Goal: Use online tool/utility: Utilize a website feature to perform a specific function

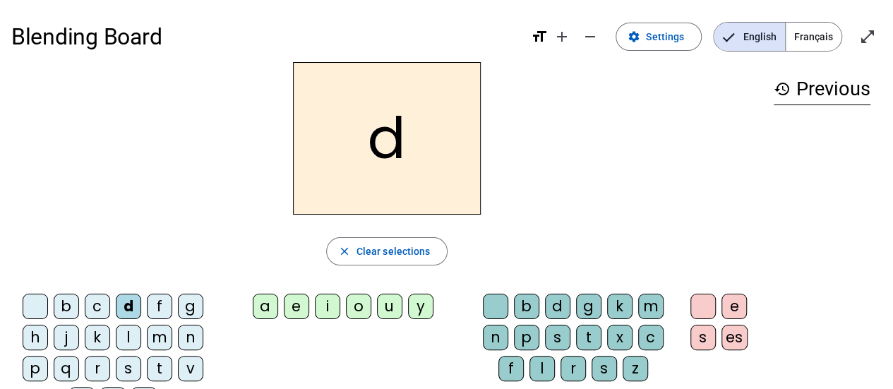
click at [356, 312] on div "o" at bounding box center [358, 306] width 25 height 25
click at [161, 347] on div "m" at bounding box center [159, 337] width 25 height 25
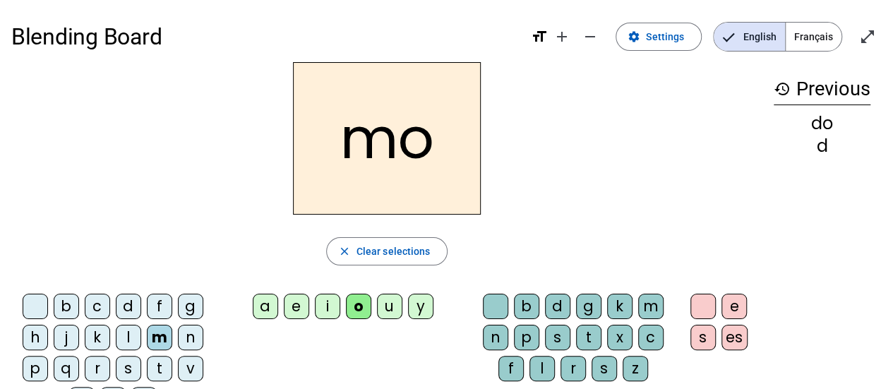
click at [265, 311] on div "a" at bounding box center [265, 306] width 25 height 25
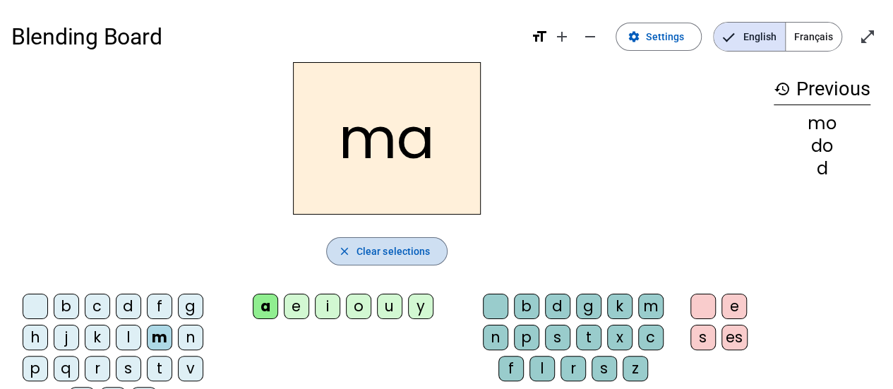
click at [394, 254] on span "Clear selections" at bounding box center [394, 251] width 74 height 17
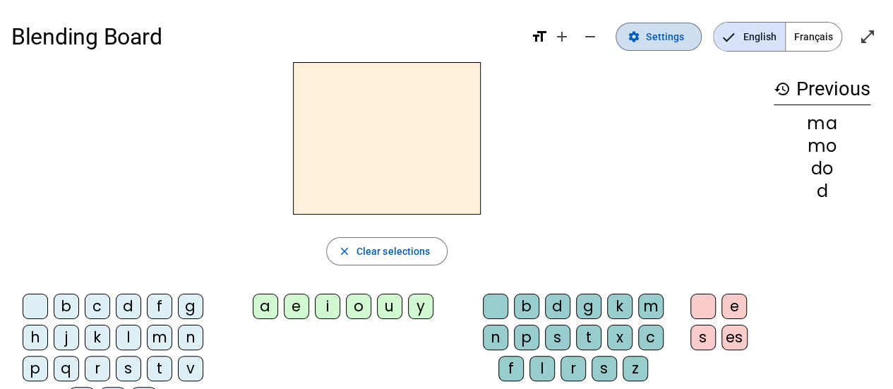
click at [673, 32] on span "Settings" at bounding box center [665, 36] width 38 height 17
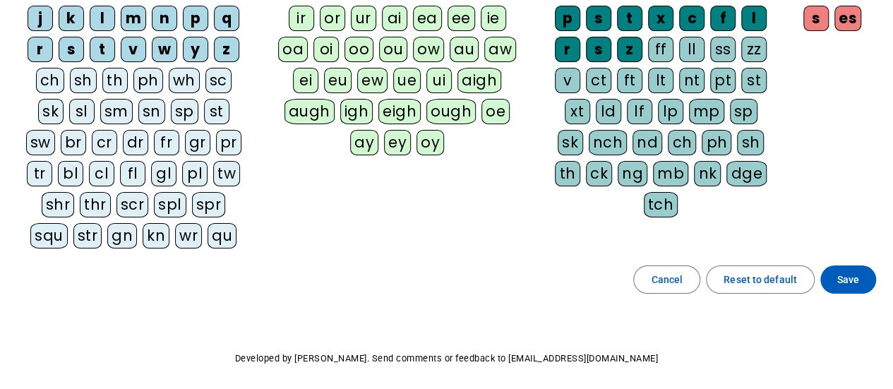
scroll to position [194, 0]
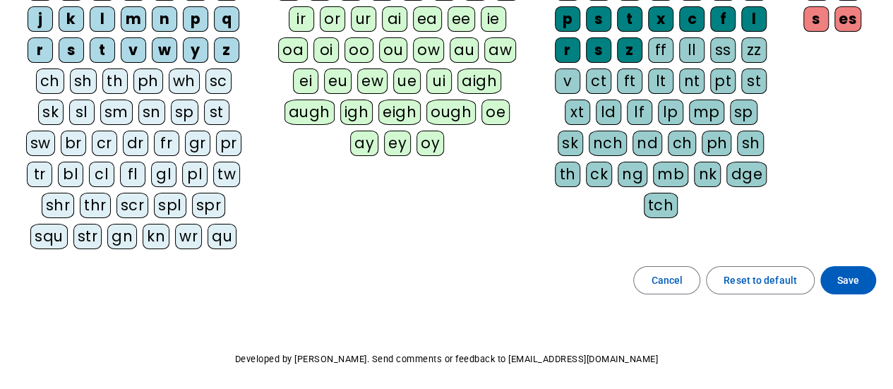
drag, startPoint x: 891, startPoint y: 230, endPoint x: 891, endPoint y: 172, distance: 58.6
click at [891, 172] on div "Blending Board format_size add remove settings Settings English Français open_i…" at bounding box center [446, 124] width 893 height 637
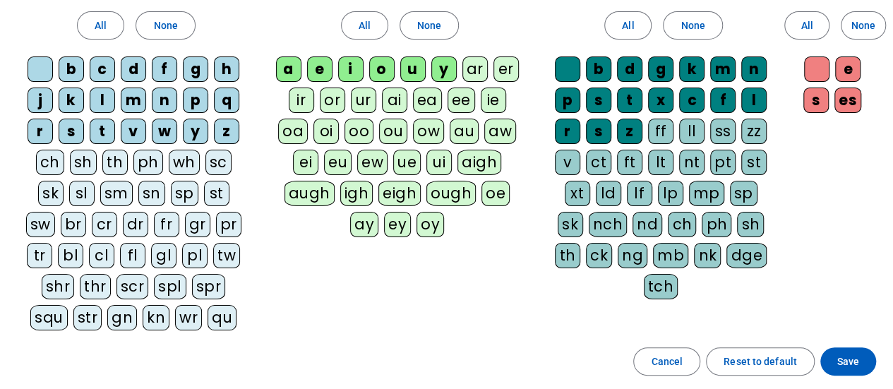
scroll to position [113, 0]
click at [856, 368] on span at bounding box center [848, 362] width 56 height 34
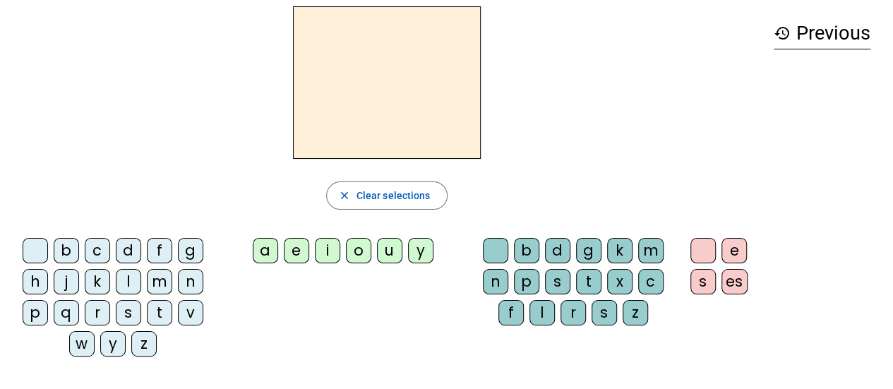
scroll to position [44, 0]
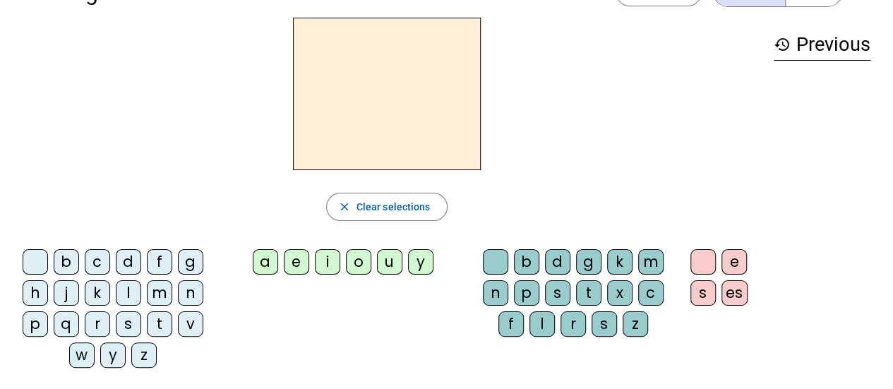
click at [127, 329] on div "s" at bounding box center [128, 323] width 25 height 25
click at [297, 267] on div "e" at bounding box center [296, 261] width 25 height 25
click at [100, 271] on div "c" at bounding box center [97, 261] width 25 height 25
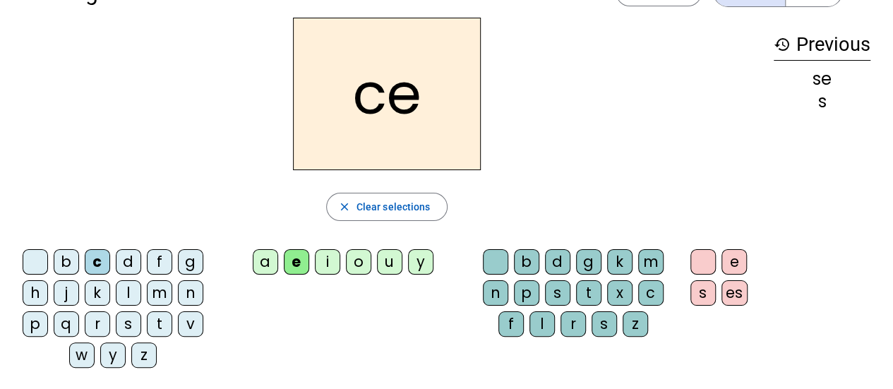
click at [129, 302] on div "l" at bounding box center [128, 292] width 25 height 25
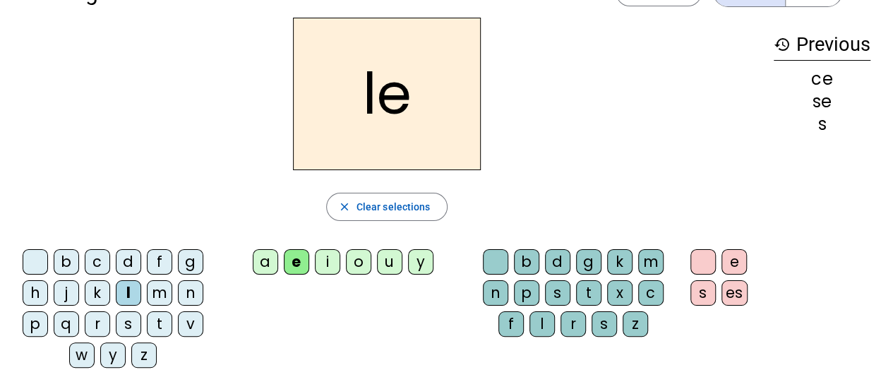
click at [129, 268] on div "d" at bounding box center [128, 261] width 25 height 25
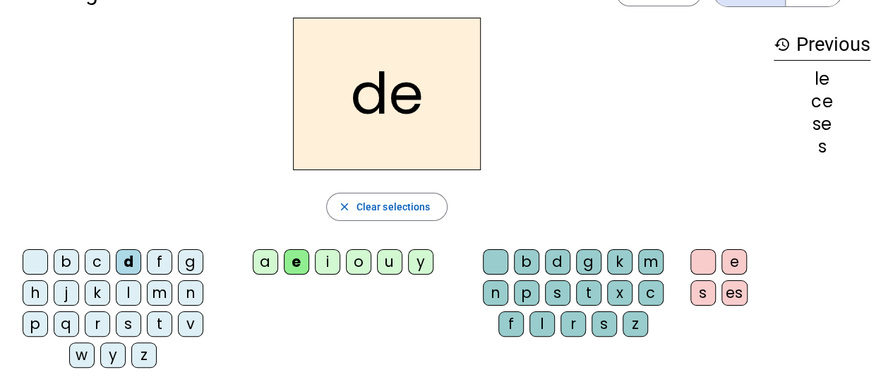
click at [388, 270] on div "u" at bounding box center [389, 261] width 25 height 25
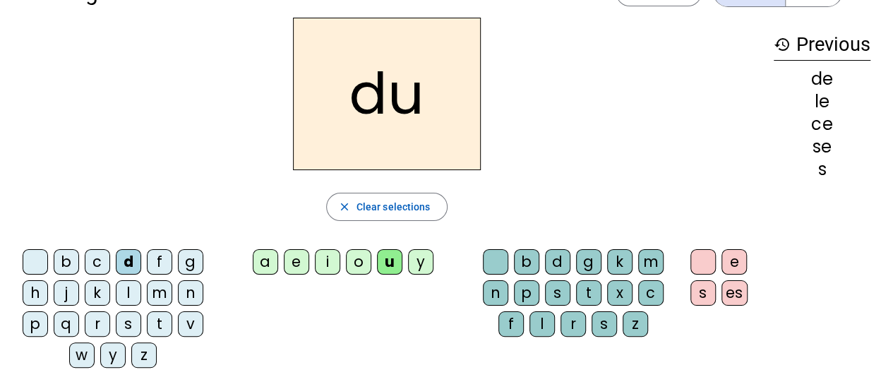
click at [128, 294] on div "l" at bounding box center [128, 292] width 25 height 25
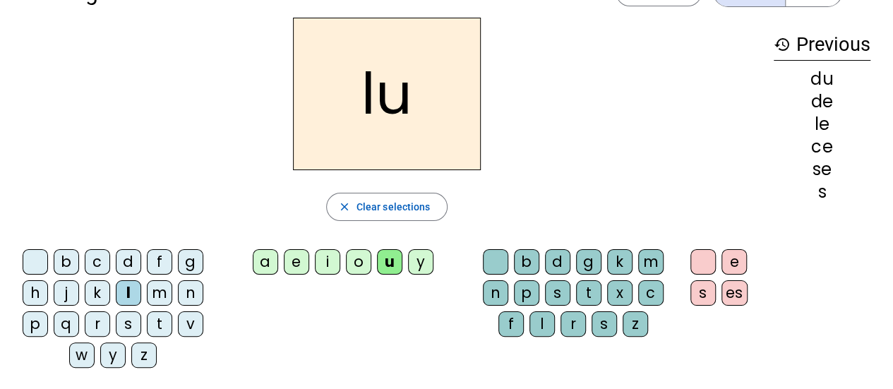
click at [128, 325] on div "s" at bounding box center [128, 323] width 25 height 25
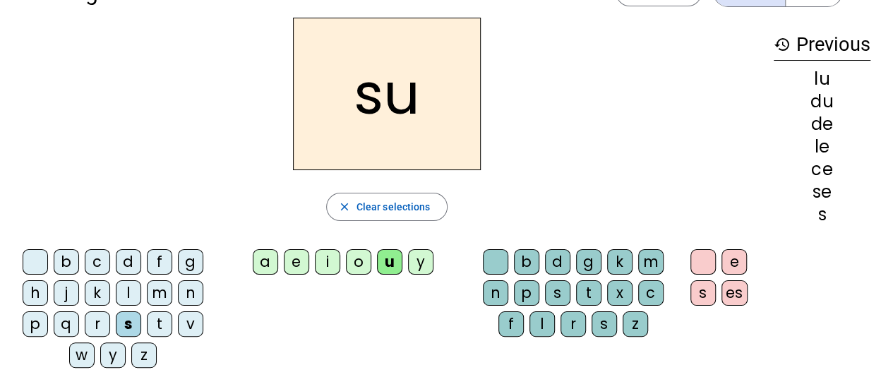
click at [268, 273] on div "a" at bounding box center [265, 261] width 25 height 25
click at [384, 268] on div "u" at bounding box center [389, 261] width 25 height 25
click at [642, 316] on div "z" at bounding box center [635, 323] width 25 height 25
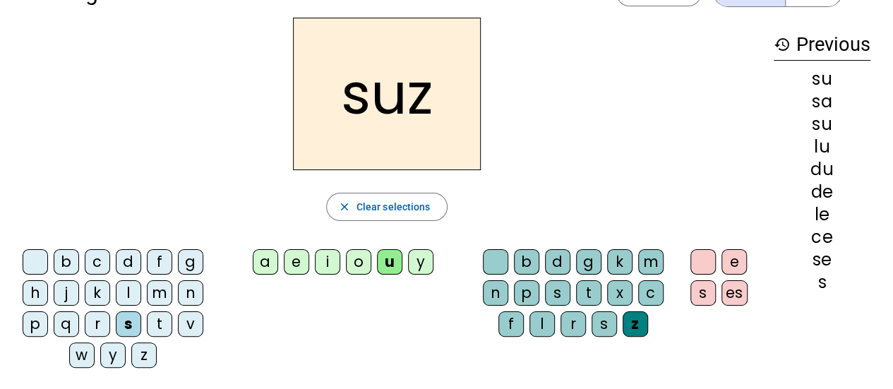
click at [653, 301] on div "c" at bounding box center [650, 292] width 25 height 25
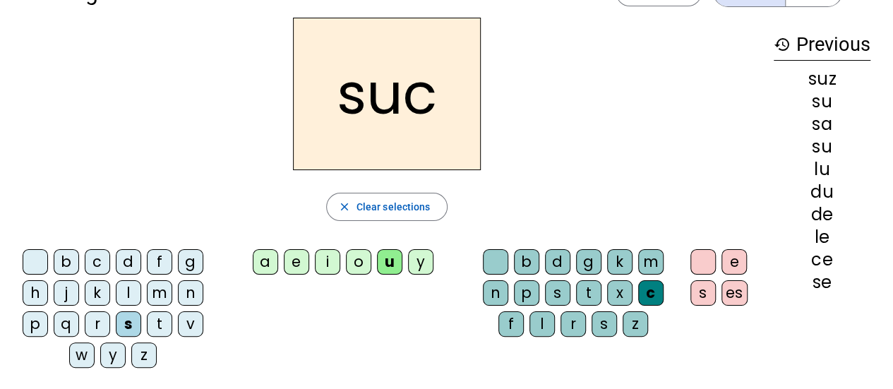
click at [267, 270] on div "a" at bounding box center [265, 261] width 25 height 25
